Goal: Task Accomplishment & Management: Use online tool/utility

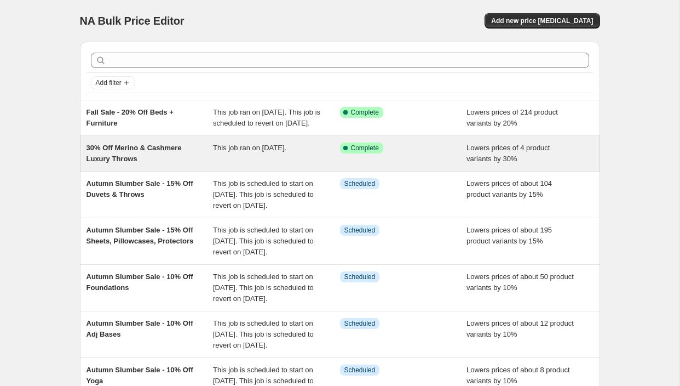
click at [162, 157] on span "30% Off Merino & Cashmere Luxury Throws" at bounding box center [134, 152] width 95 height 19
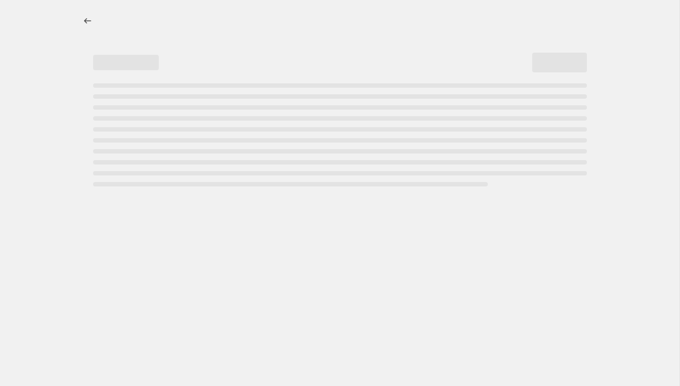
select select "percentage"
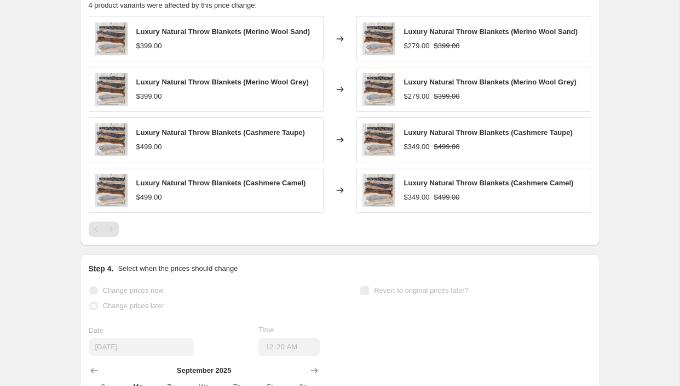
scroll to position [834, 0]
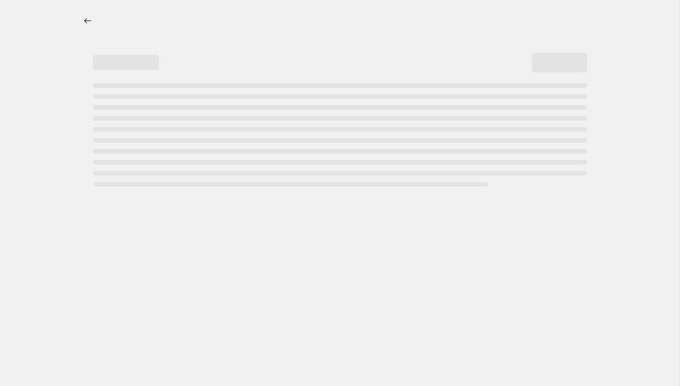
select select "percentage"
